Goal: Transaction & Acquisition: Purchase product/service

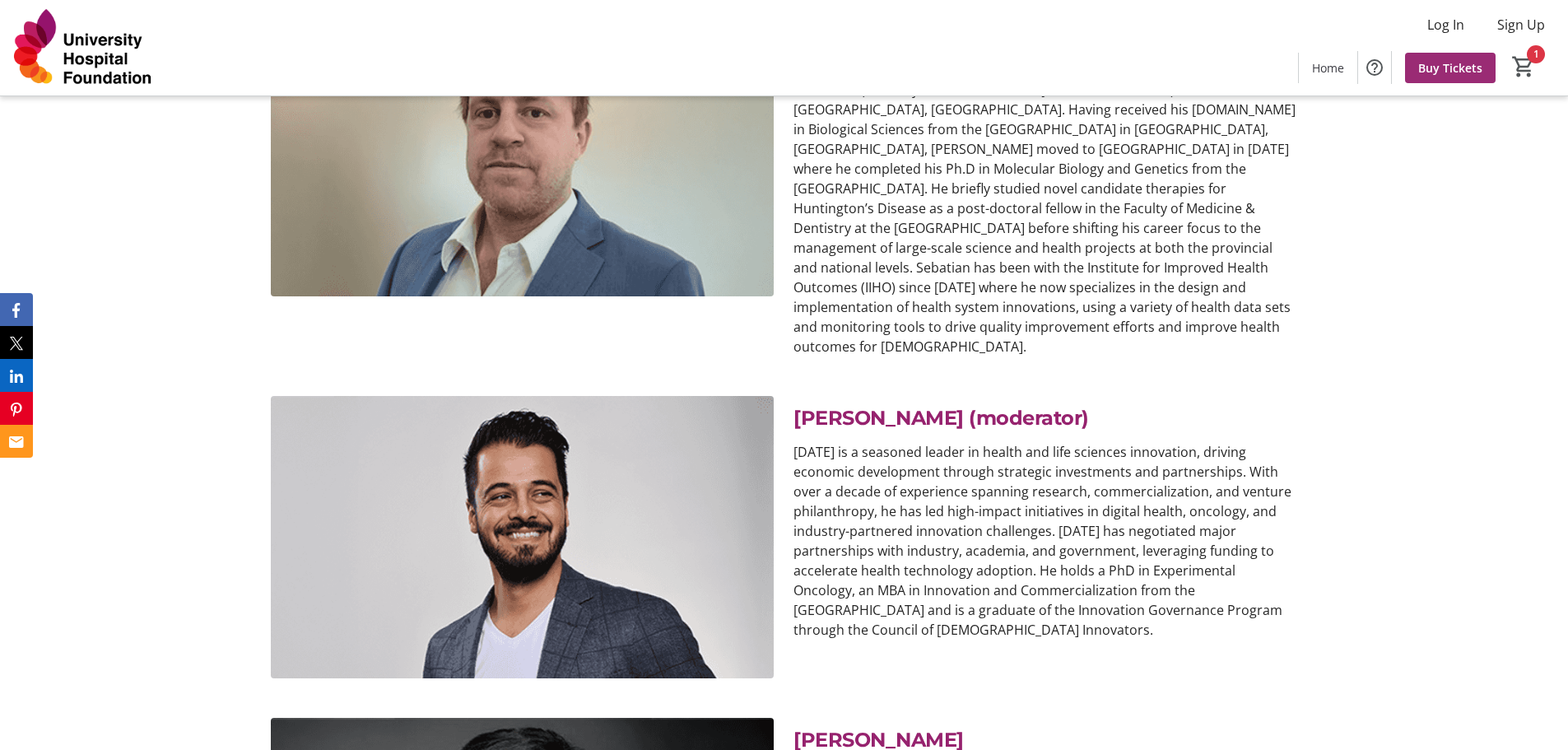
scroll to position [7366, 0]
click at [1448, 61] on span "Buy Tickets" at bounding box center [1451, 67] width 64 height 17
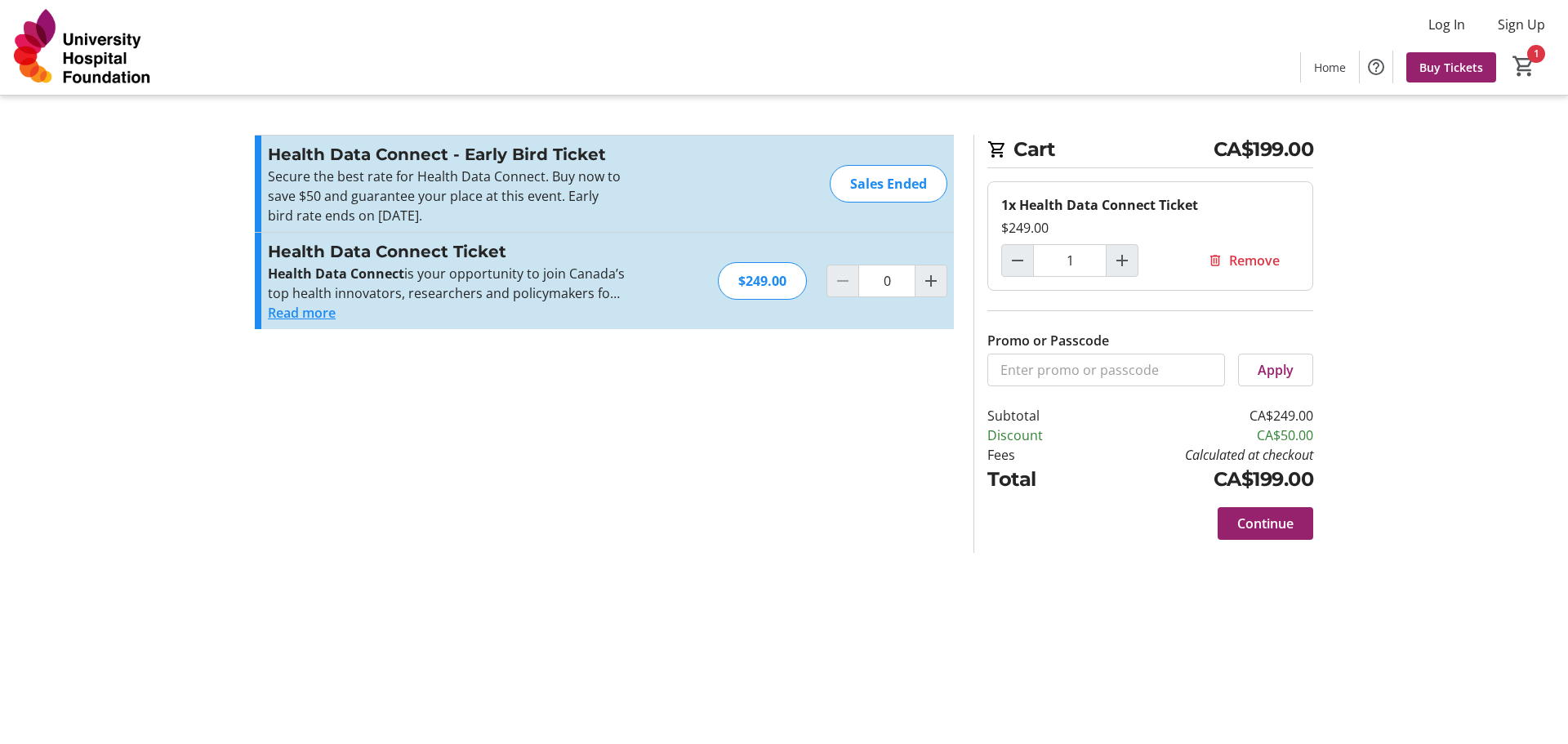
type input "1"
click at [1053, 368] on input "Promo or Passcode" at bounding box center [1106, 369] width 237 height 33
click at [1096, 363] on input "Promo or Passcode" at bounding box center [1106, 369] width 237 height 33
type input "CONNECT50"
click at [1269, 360] on span at bounding box center [1275, 370] width 73 height 39
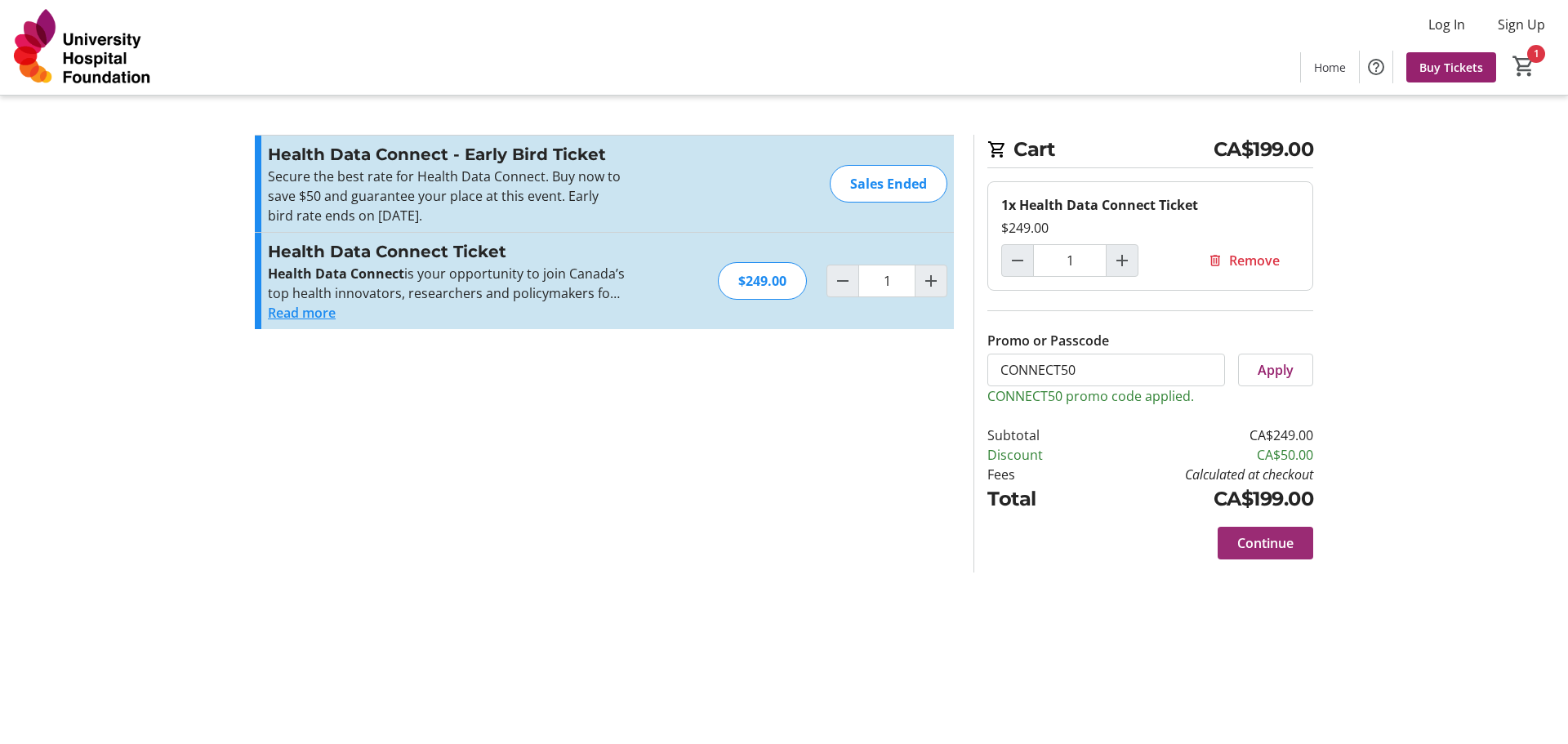
click at [1255, 545] on span "Continue" at bounding box center [1266, 543] width 57 height 19
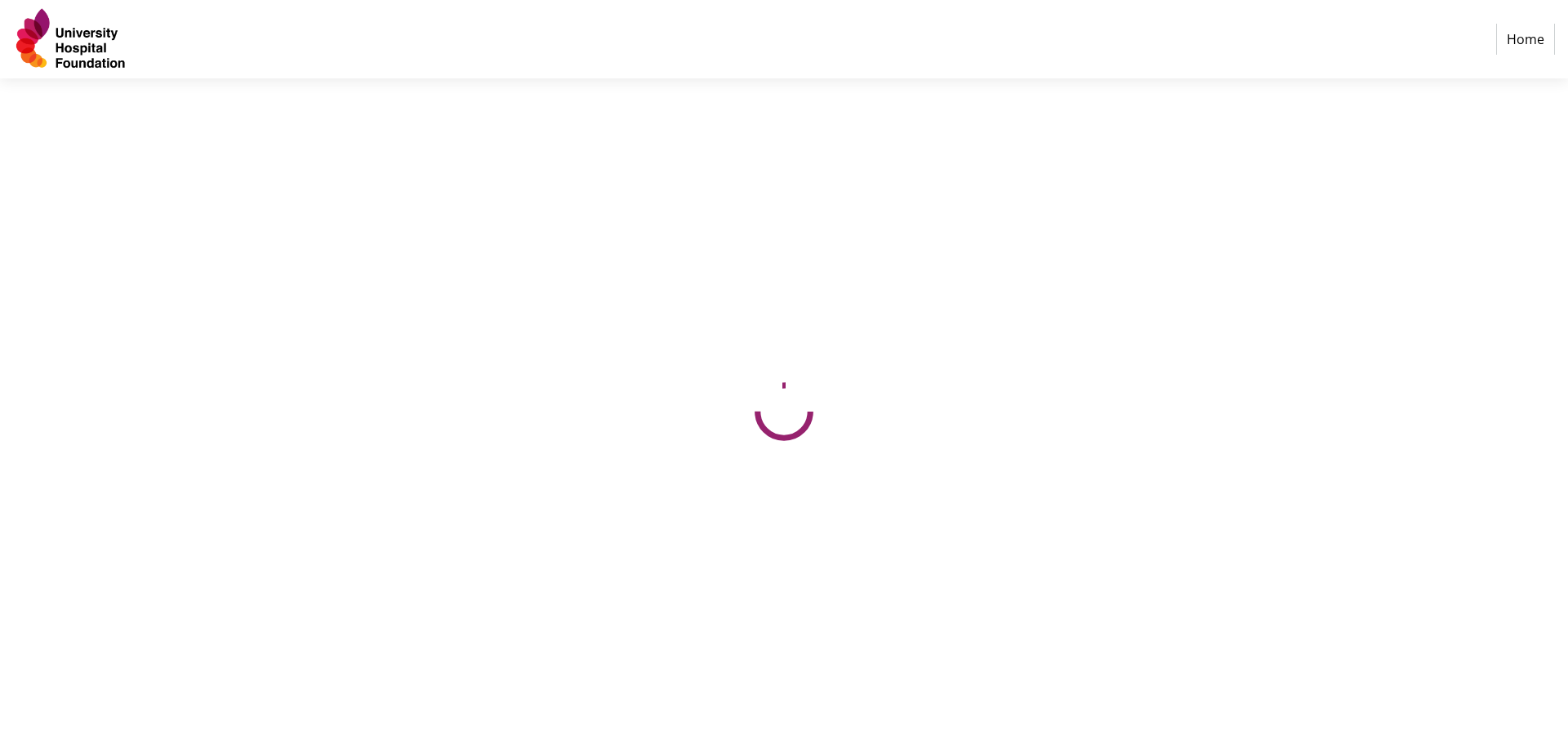
select select "CA"
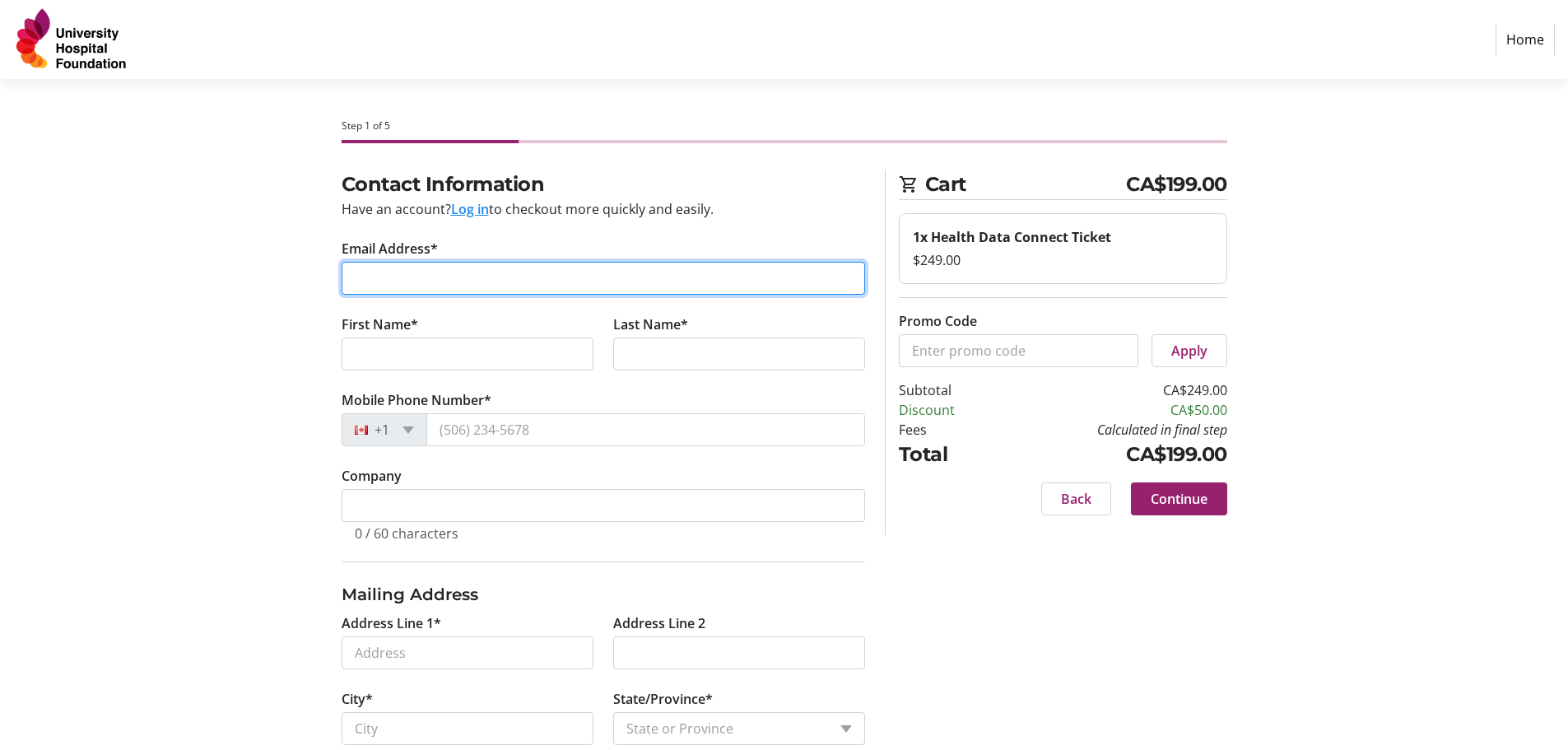
click at [365, 279] on input "Email Address*" at bounding box center [603, 278] width 524 height 33
type input "[EMAIL_ADDRESS][DOMAIN_NAME]"
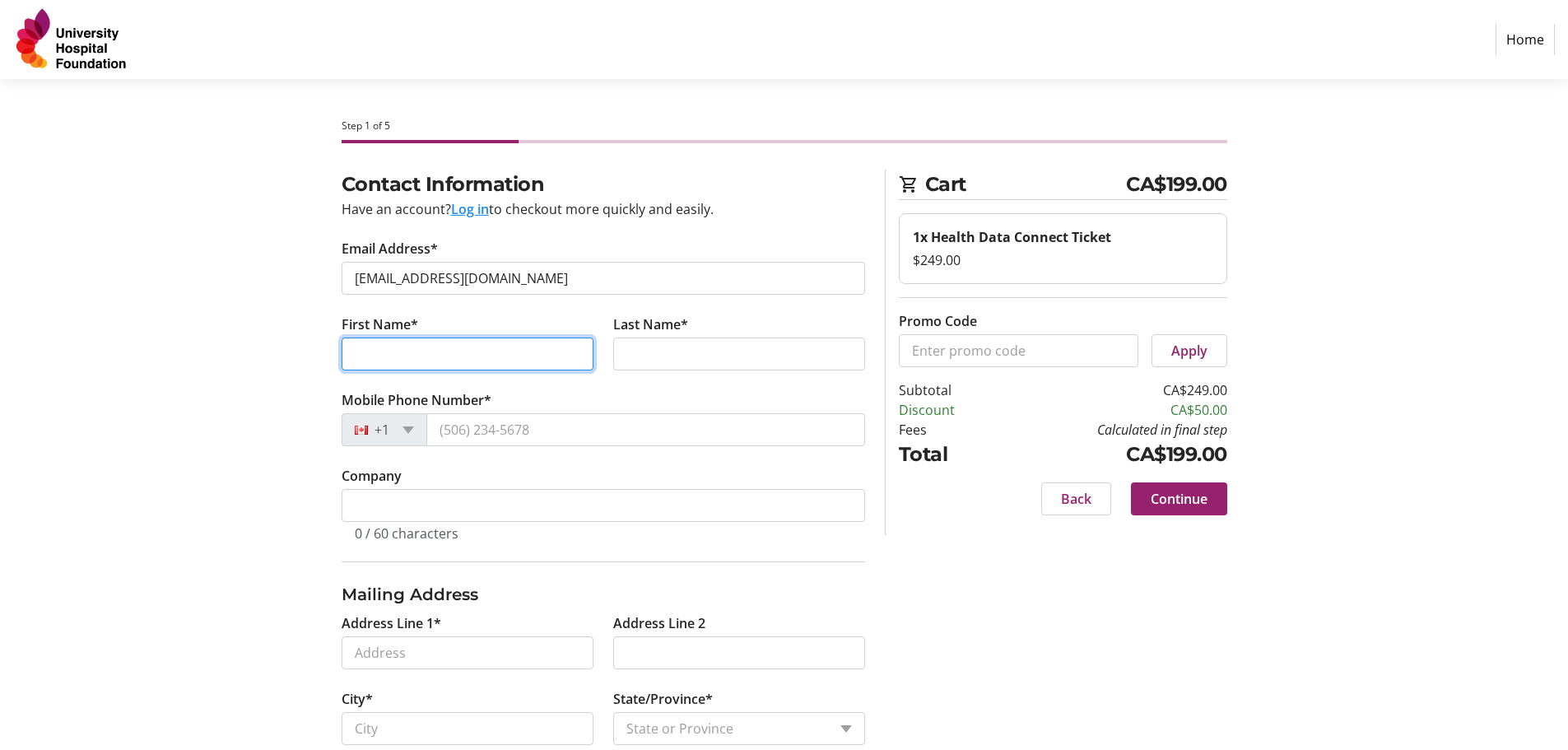
type input "Caitlin"
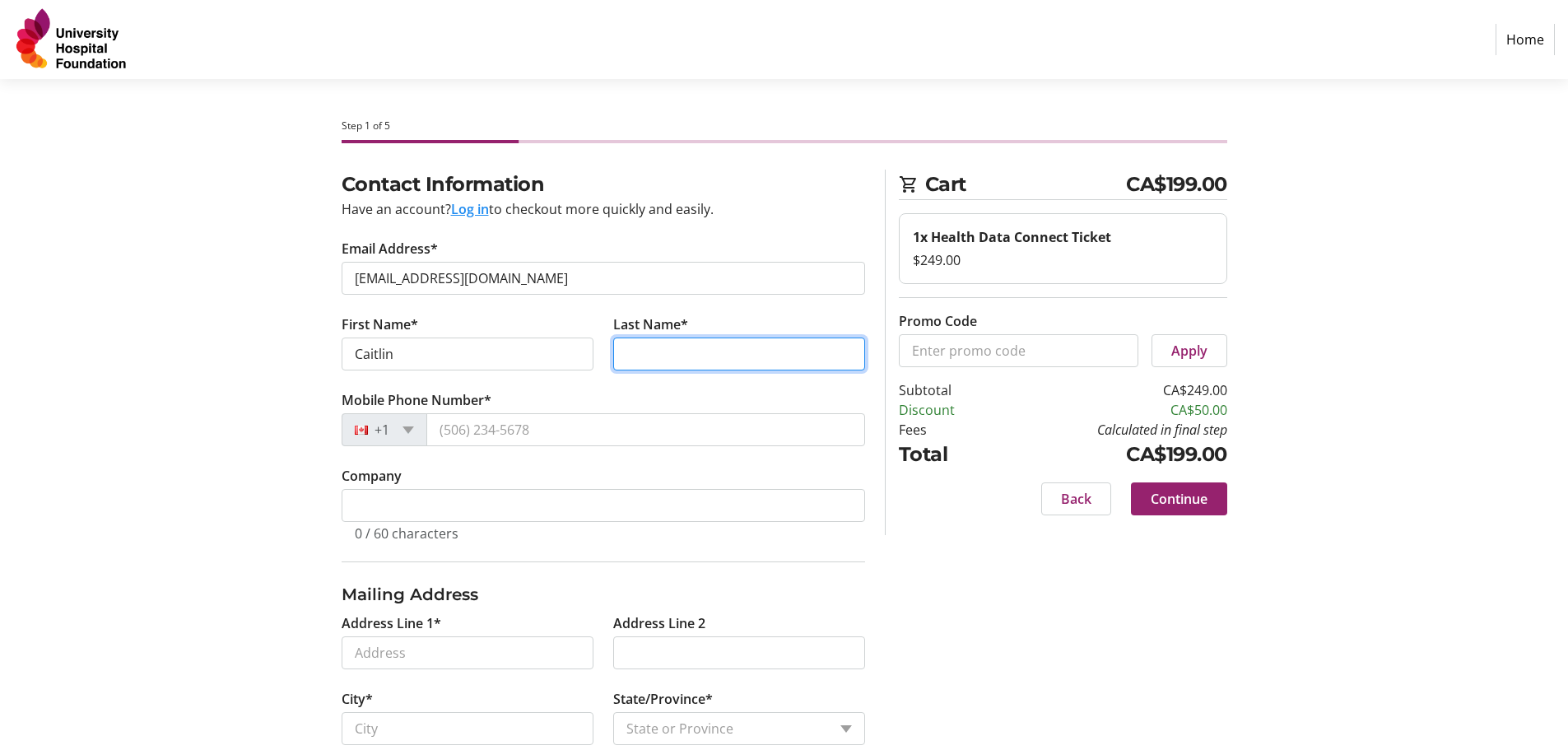
type input "[PERSON_NAME]"
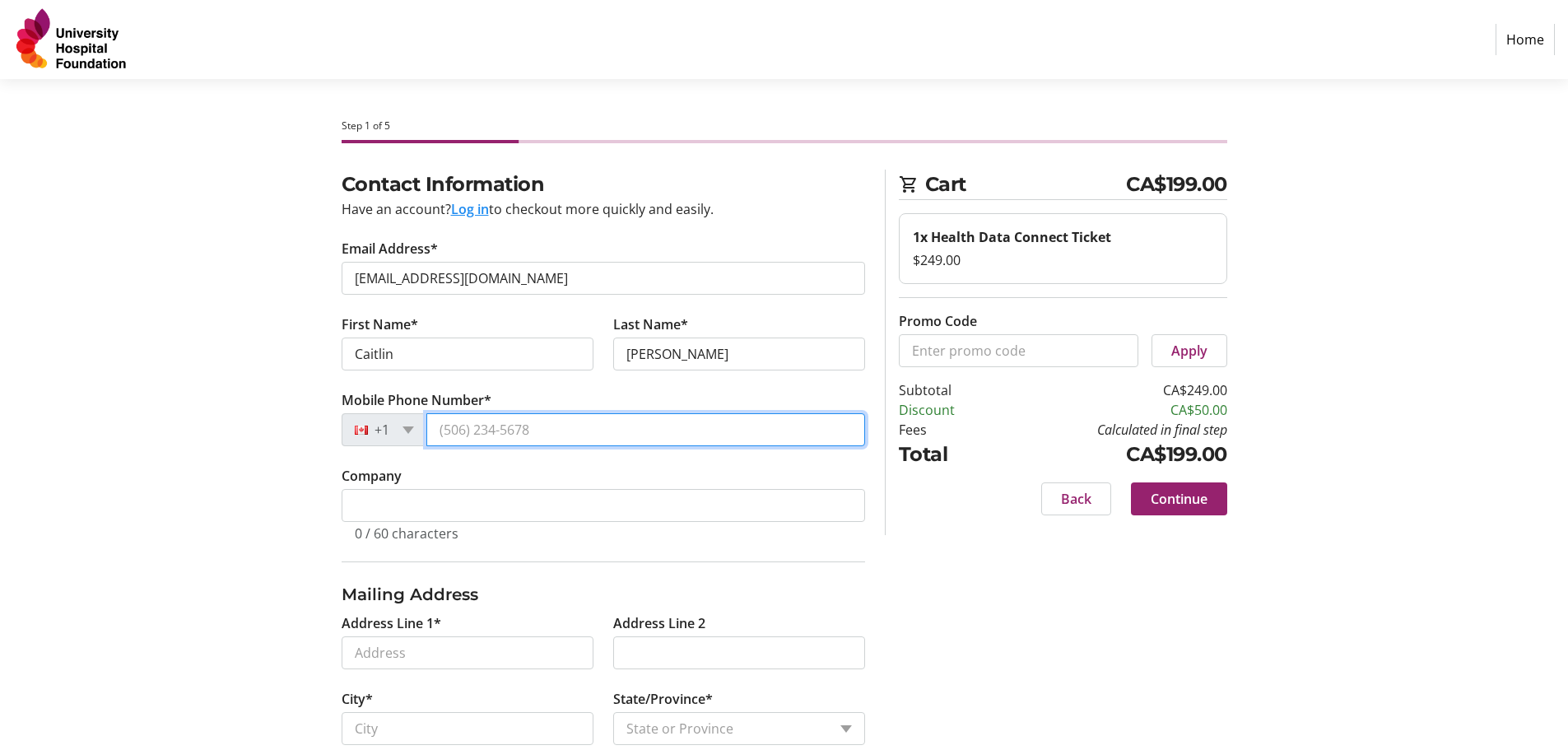
type input "[PHONE_NUMBER]"
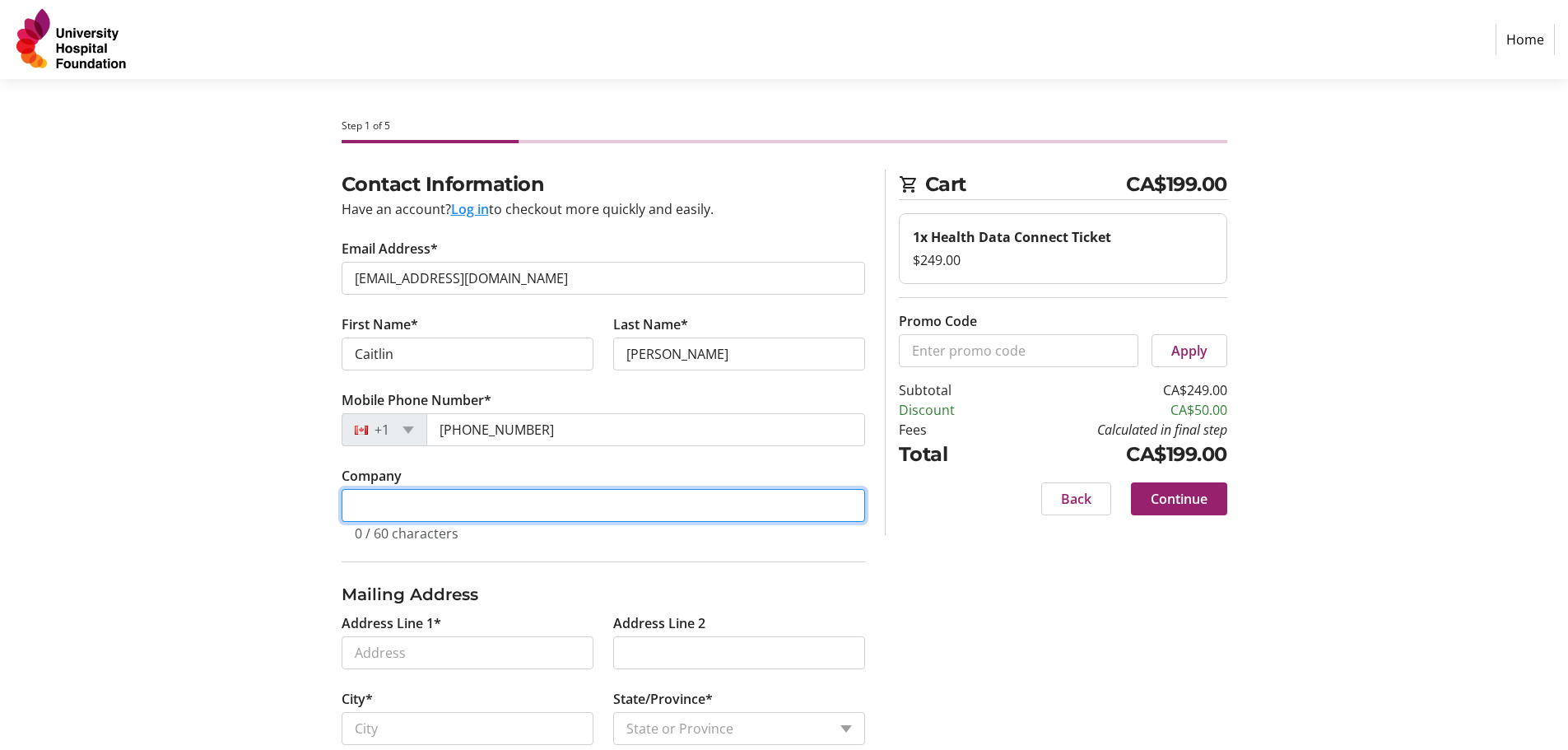
type input "BioAlberta"
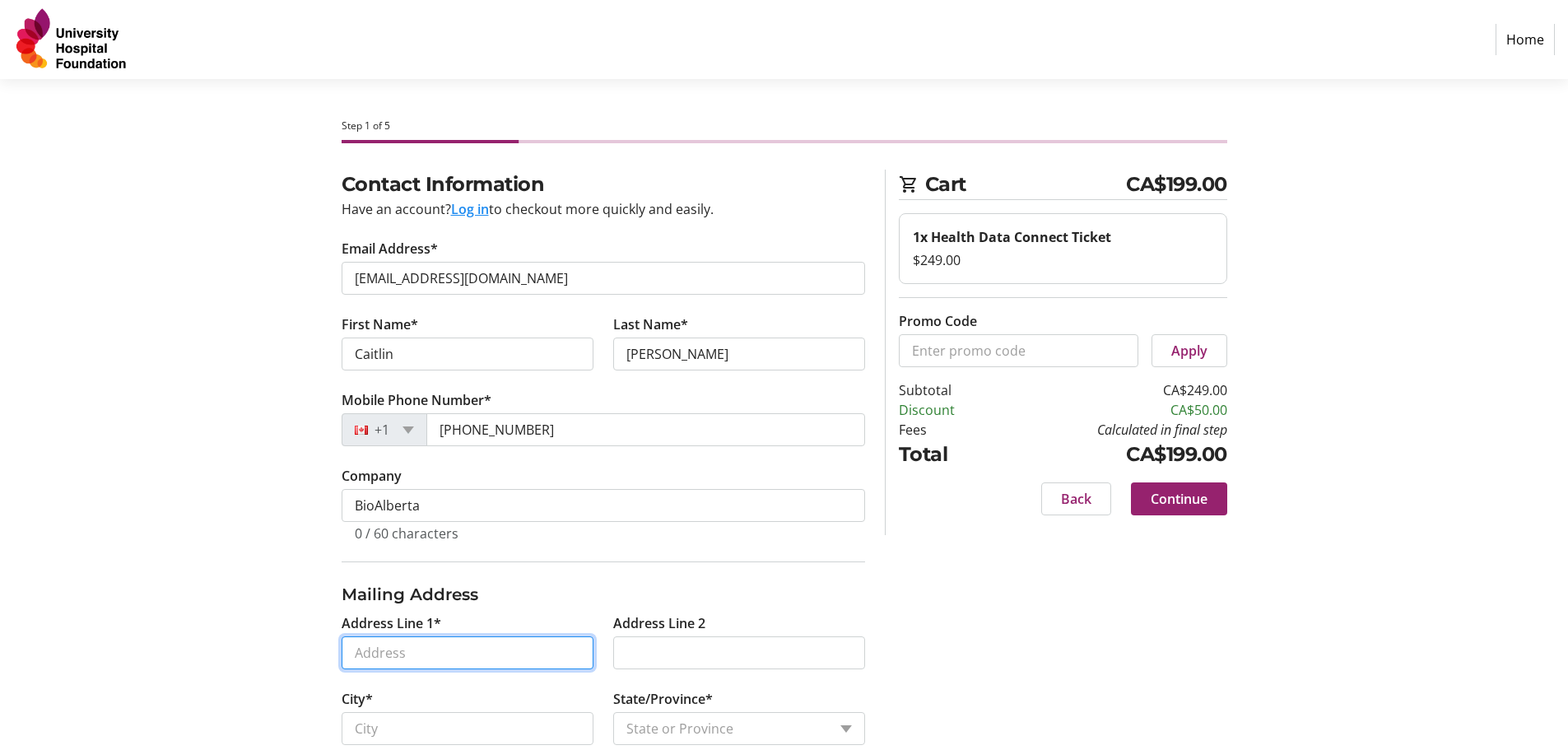
type input "[STREET_ADDRESS]"
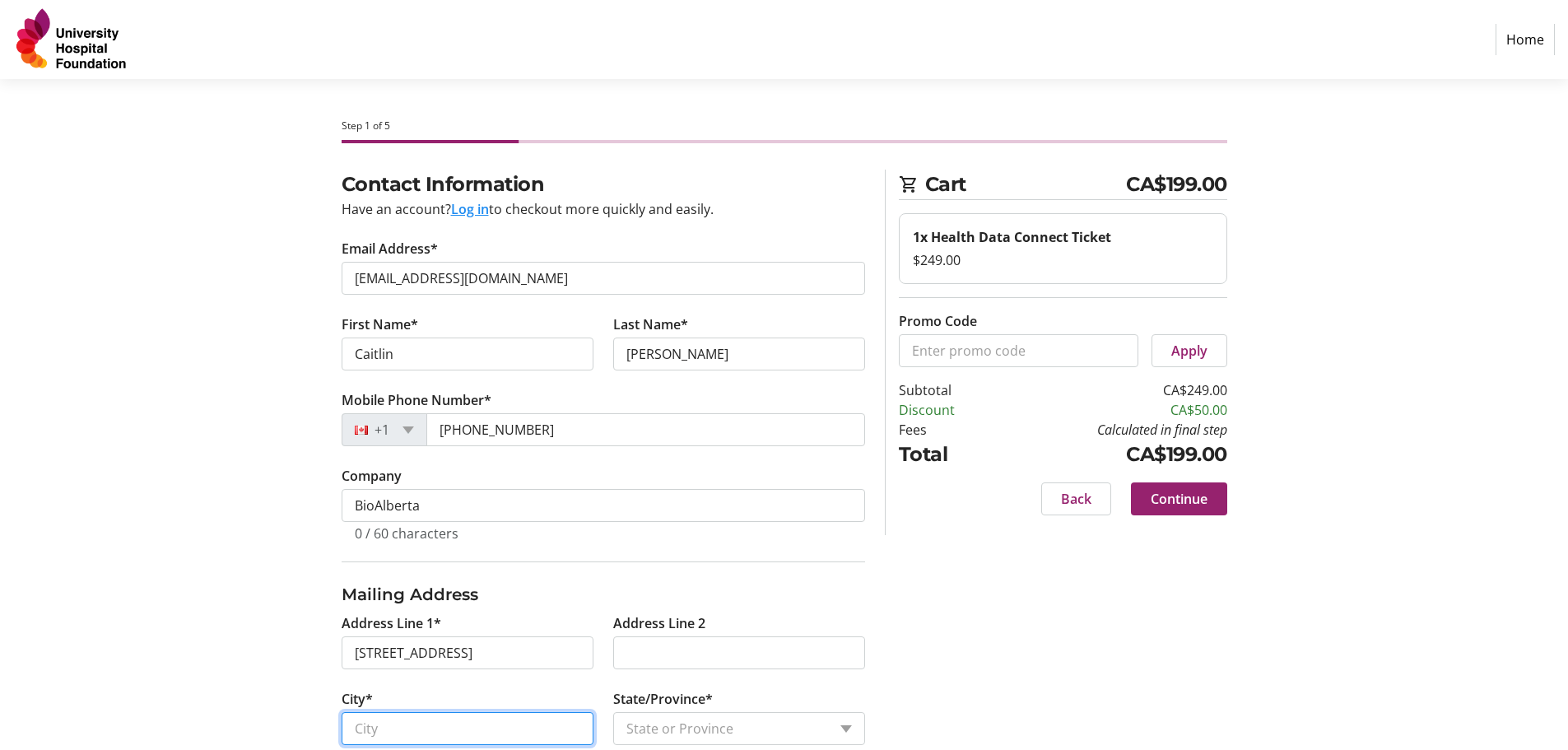
type input "[GEOGRAPHIC_DATA]"
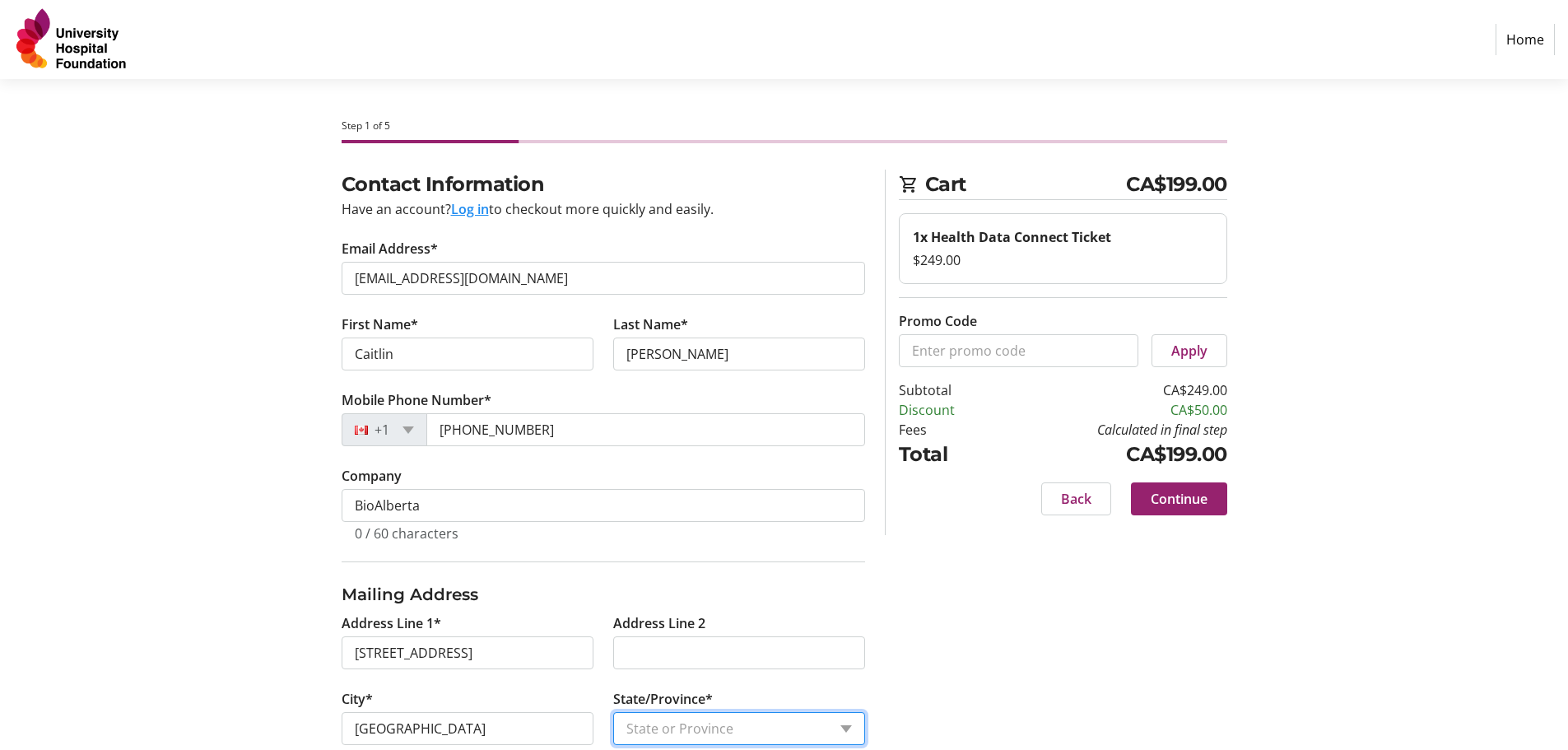
select select "AB"
type input "T5J 2Y2"
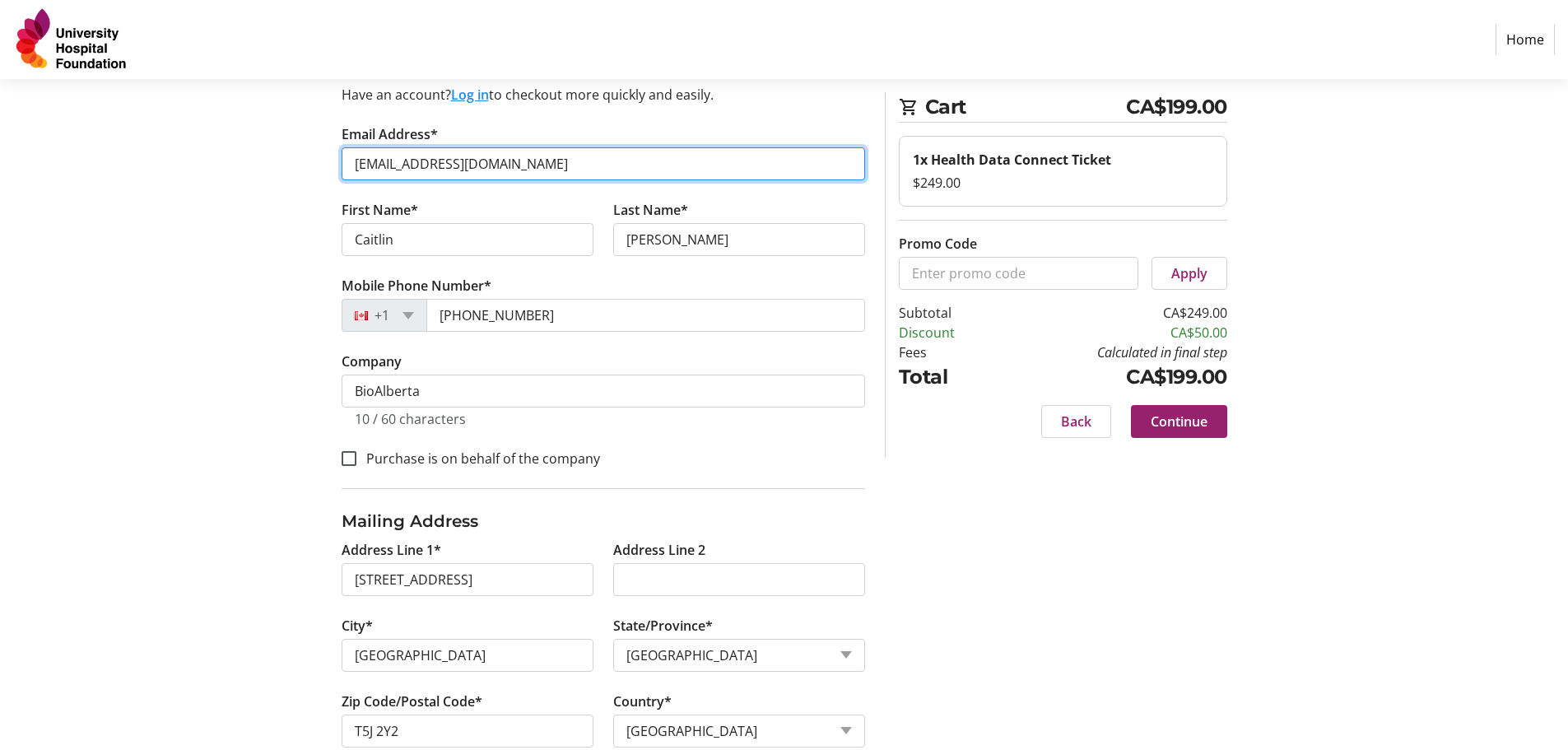
scroll to position [152, 0]
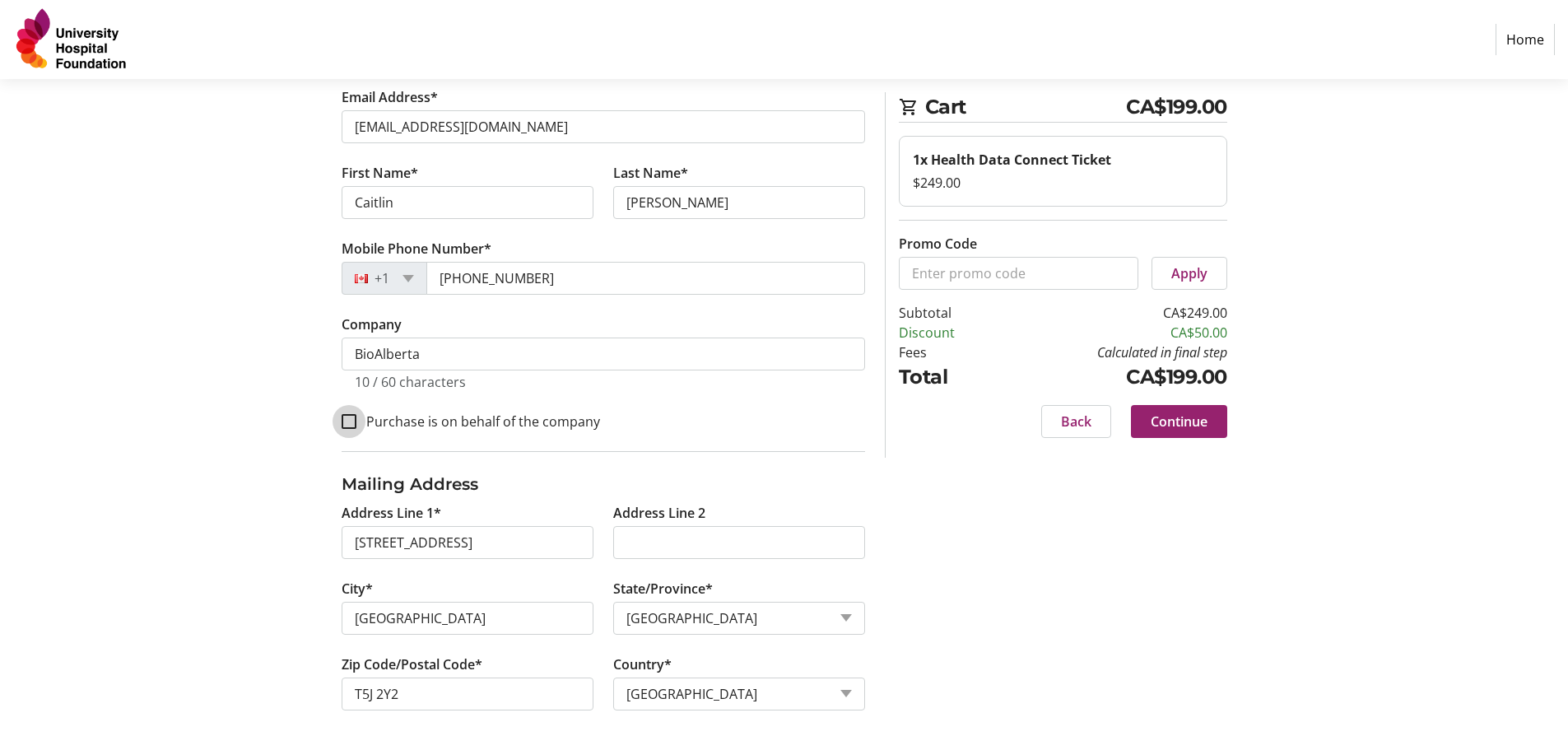
click at [342, 427] on input "Purchase is on behalf of the company" at bounding box center [349, 421] width 15 height 15
click at [348, 421] on input "Purchase is on behalf of the company" at bounding box center [349, 421] width 15 height 15
checkbox input "true"
drag, startPoint x: 436, startPoint y: 546, endPoint x: 540, endPoint y: 544, distance: 104.0
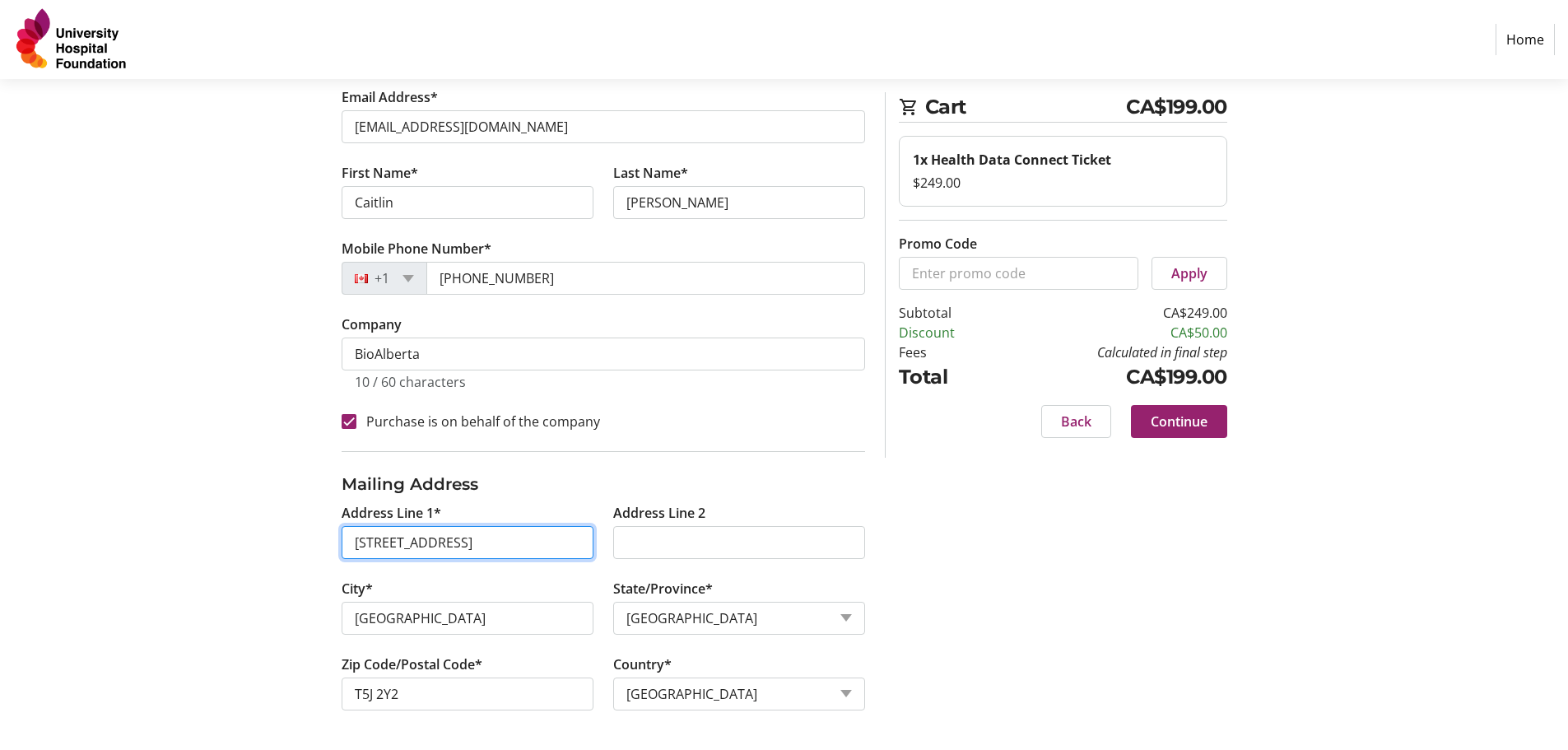
click at [540, 544] on input "[STREET_ADDRESS]" at bounding box center [468, 542] width 252 height 33
type input "[STREET_ADDRESS]"
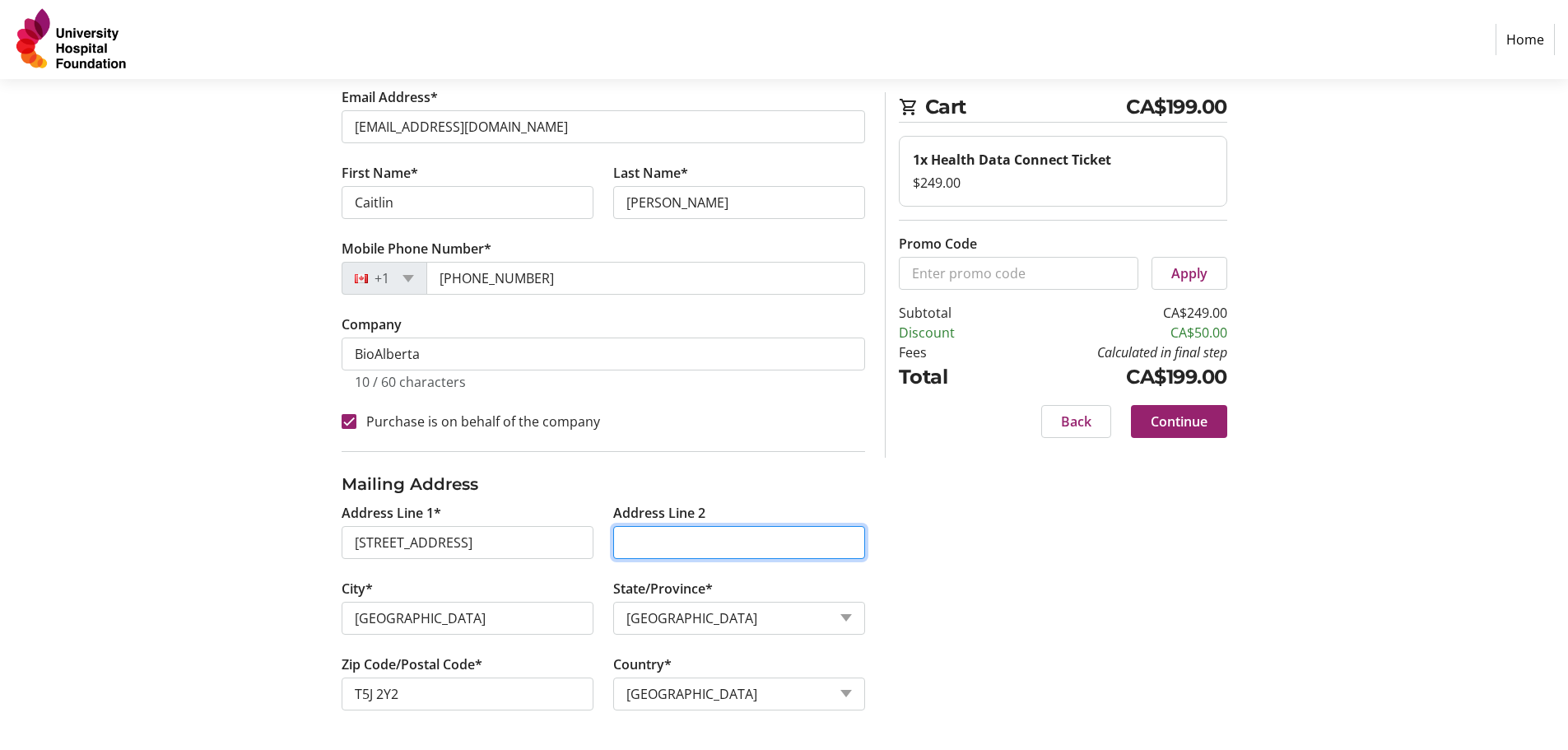
click at [660, 530] on input "Address Line 2" at bounding box center [739, 542] width 252 height 33
type input "#202"
click at [1161, 420] on span "Continue" at bounding box center [1180, 421] width 57 height 20
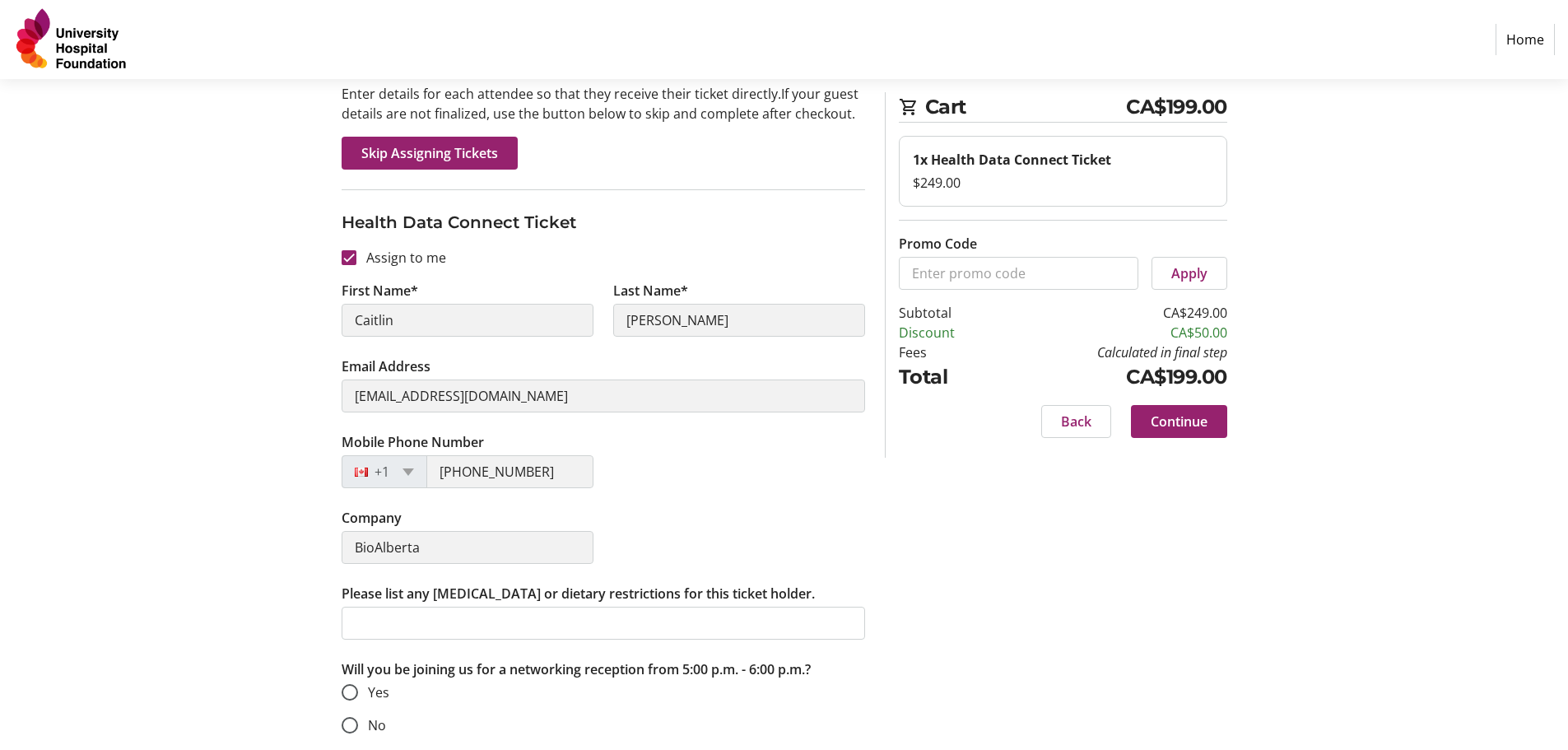
scroll to position [133, 0]
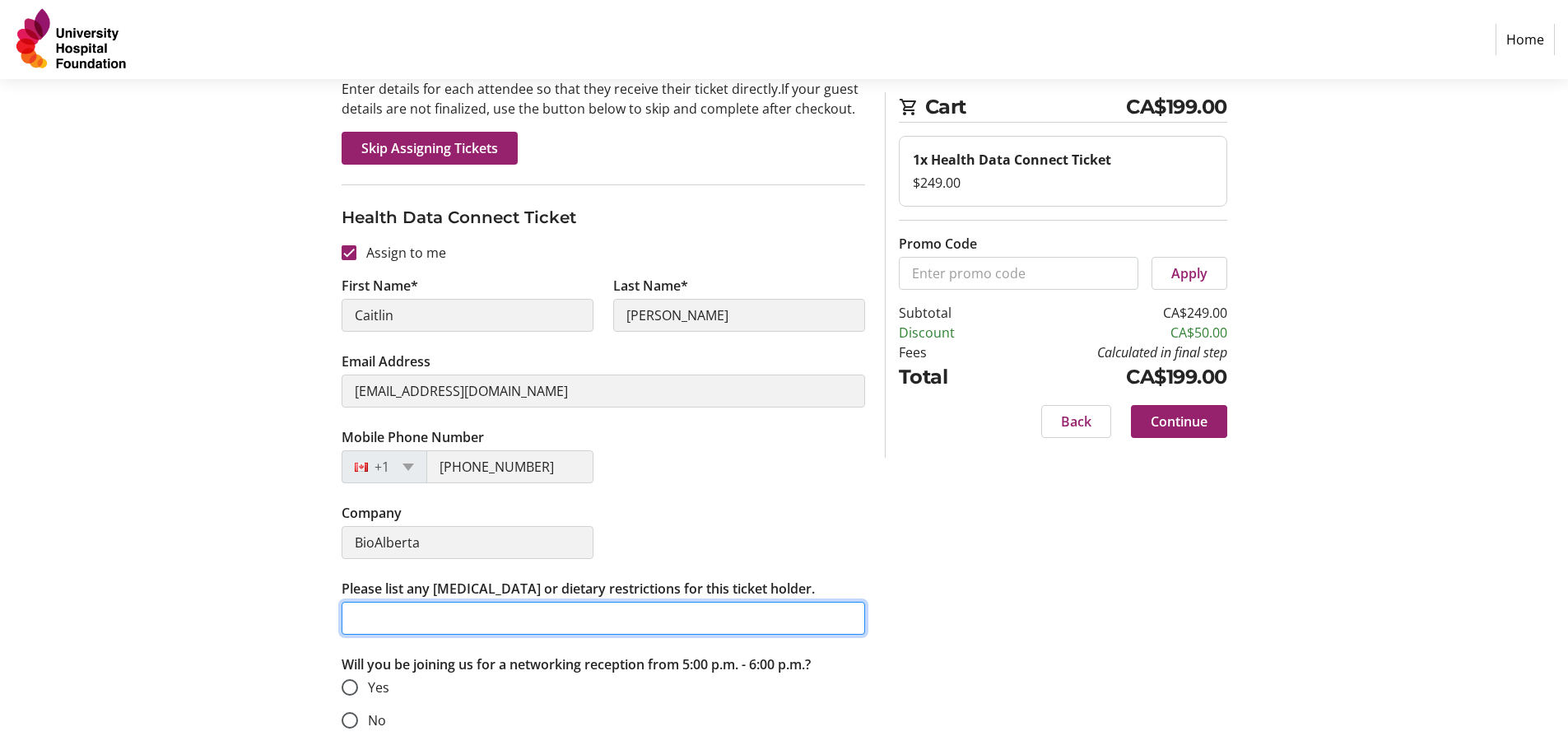
click at [610, 619] on input "Please list any [MEDICAL_DATA] or dietary restrictions for this ticket holder." at bounding box center [603, 618] width 524 height 33
type input "G"
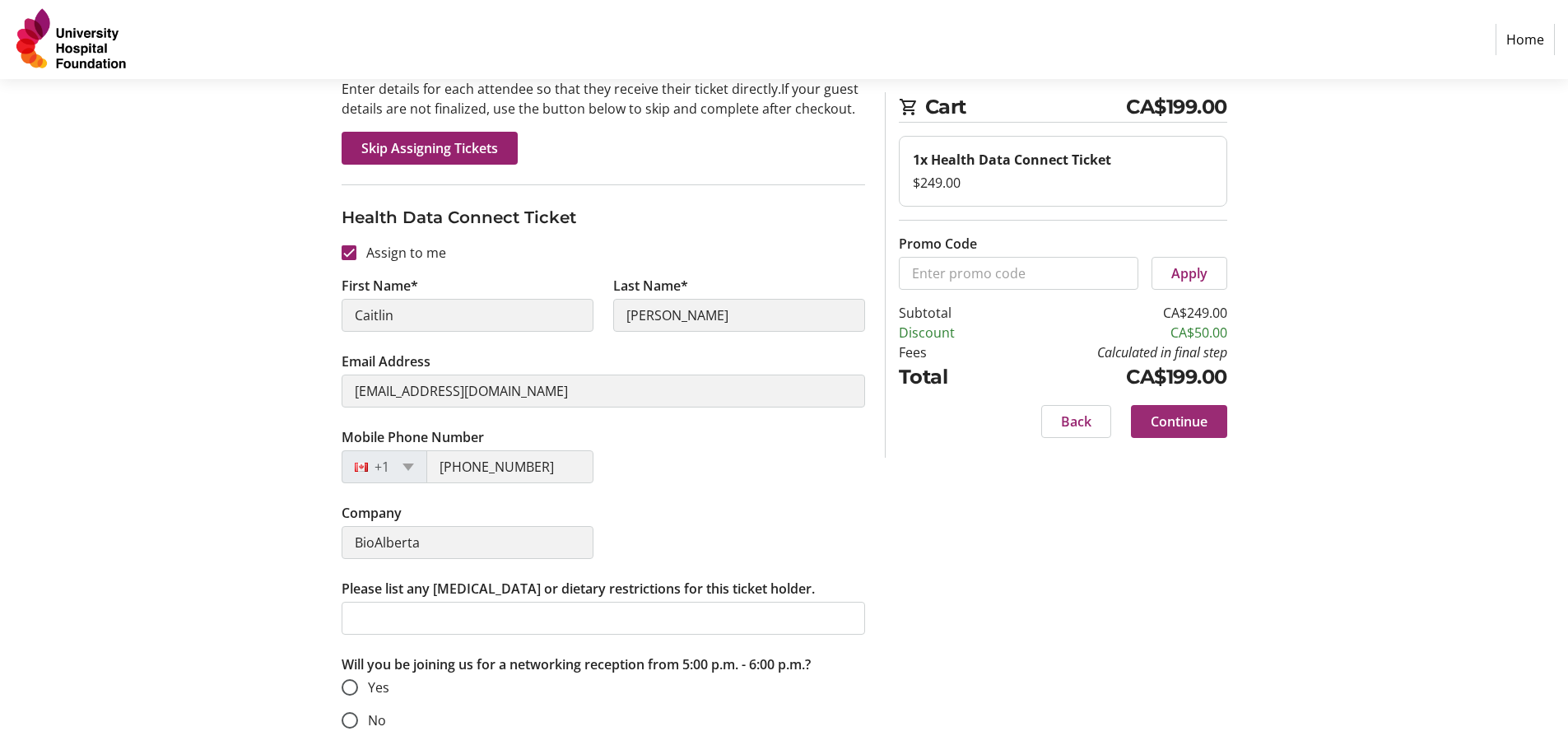
click at [1182, 420] on span "Continue" at bounding box center [1180, 421] width 57 height 20
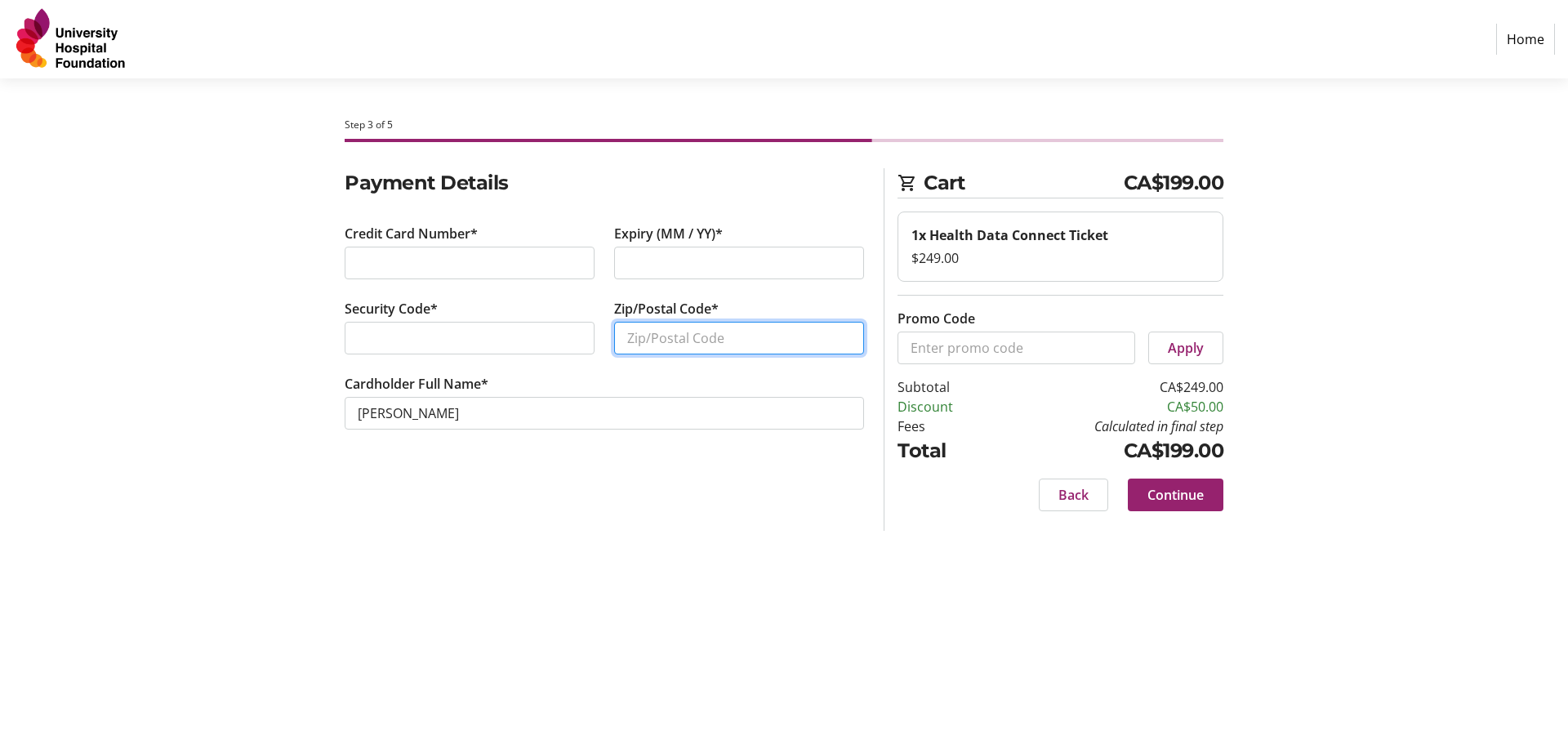
click at [655, 345] on input "Zip/Postal Code*" at bounding box center [739, 337] width 250 height 33
type input "T6B 2C8"
click at [1160, 488] on span "Continue" at bounding box center [1176, 495] width 57 height 19
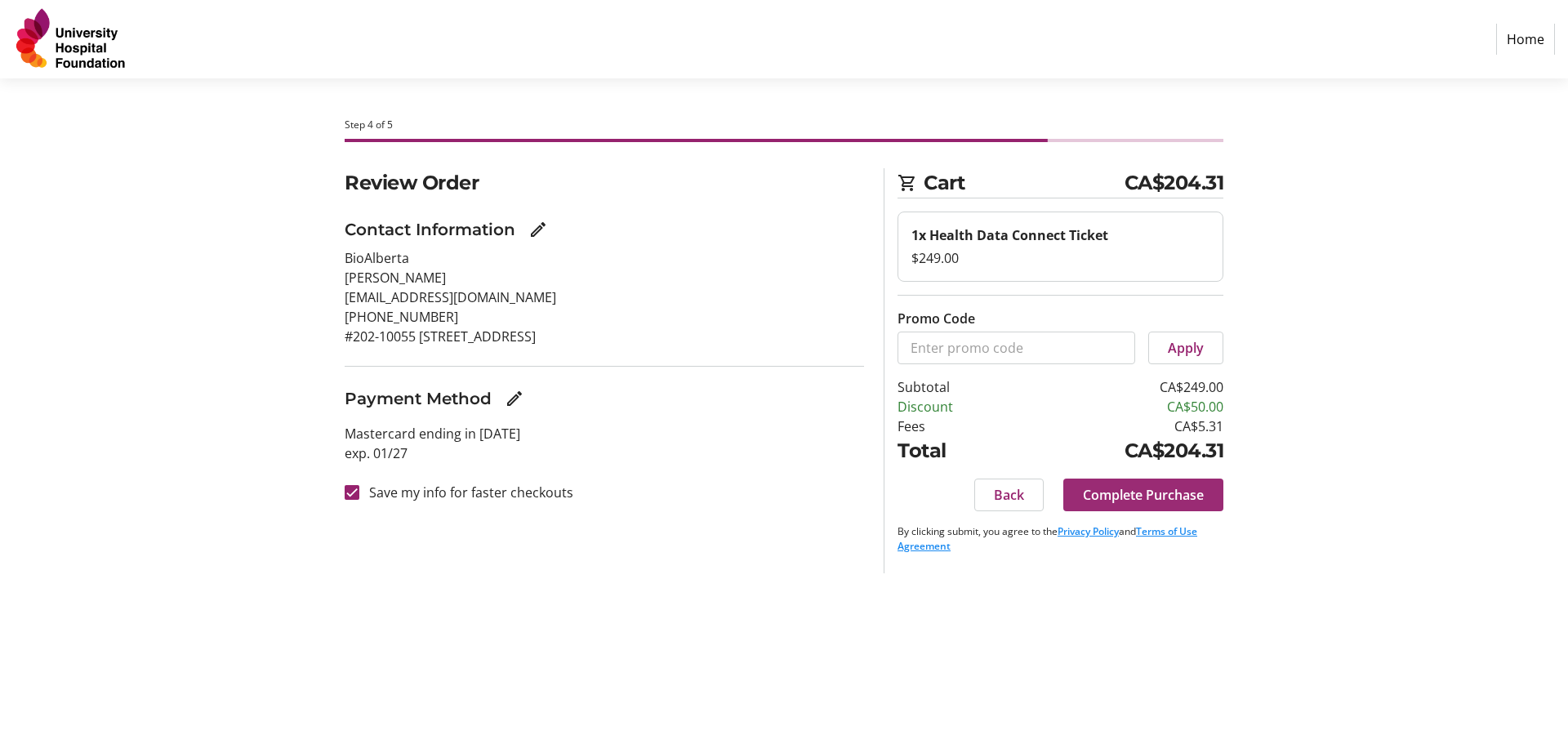
click at [1141, 484] on span at bounding box center [1143, 495] width 160 height 39
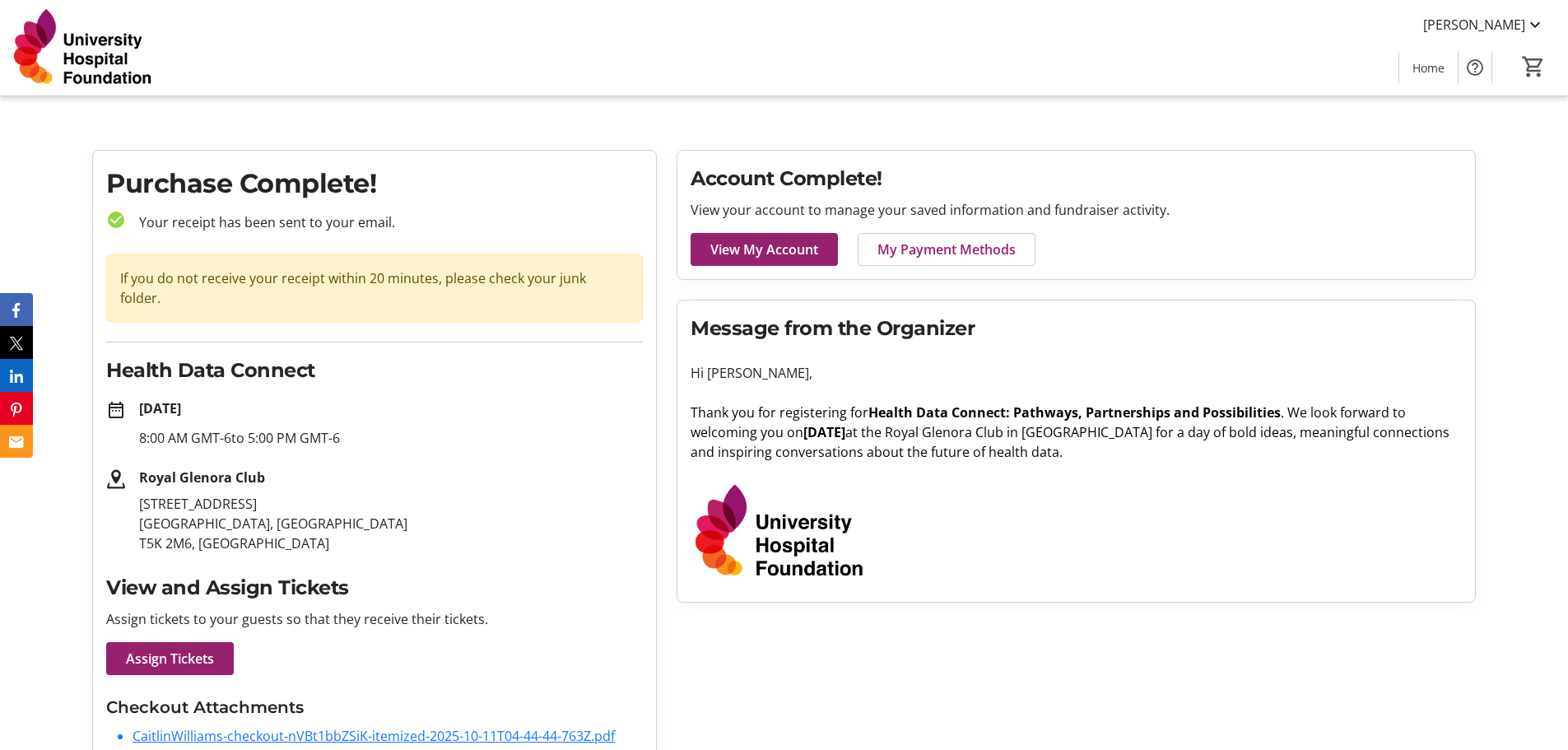
scroll to position [56, 0]
